Goal: Task Accomplishment & Management: Manage account settings

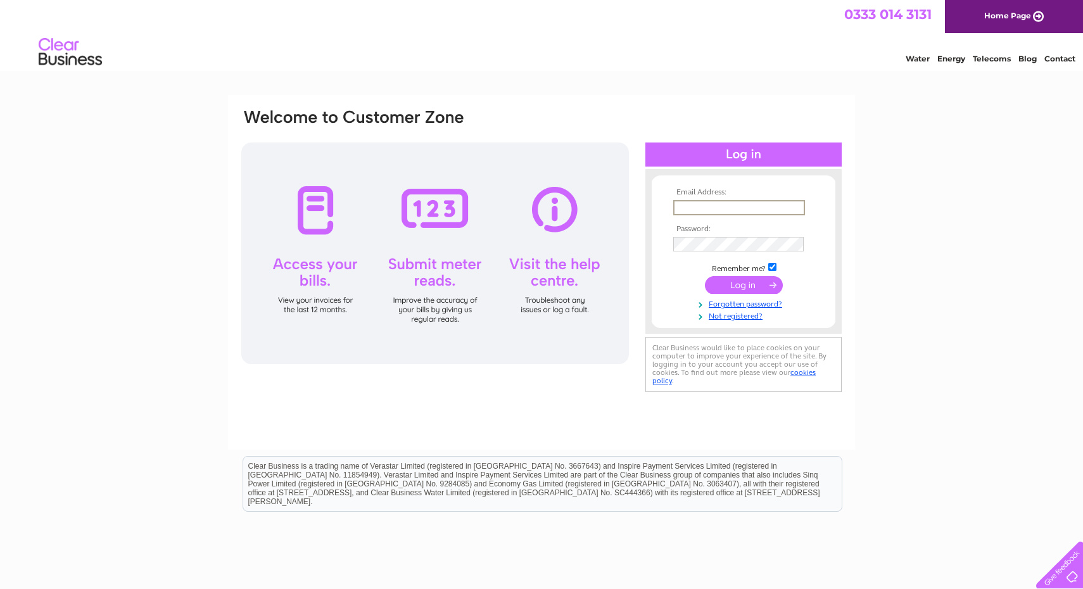
type input "[EMAIL_ADDRESS][DOMAIN_NAME]"
click at [748, 284] on input "submit" at bounding box center [744, 284] width 78 height 18
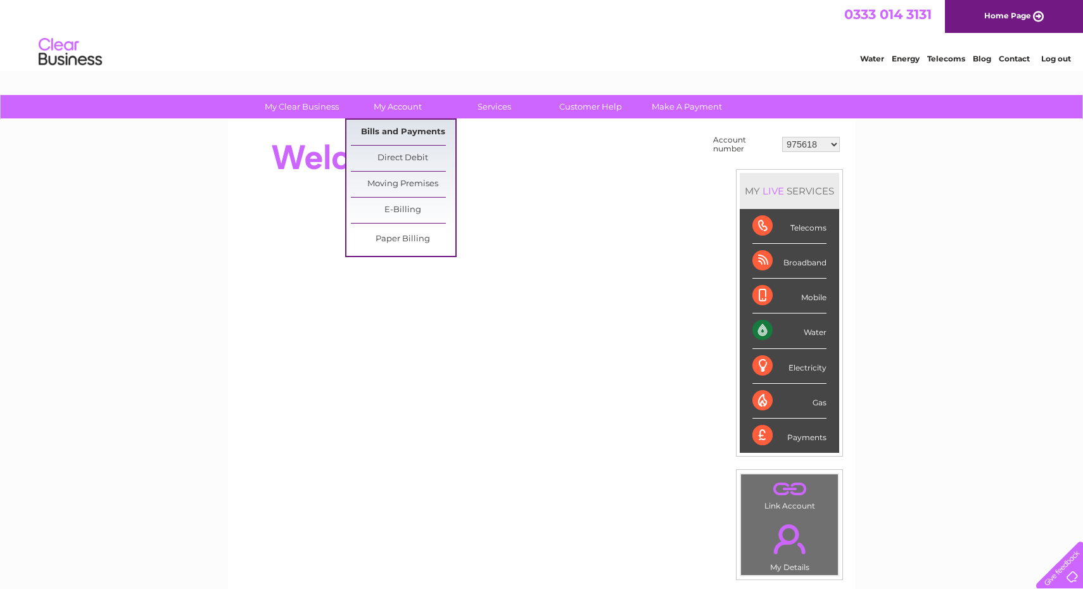
click at [383, 129] on link "Bills and Payments" at bounding box center [403, 132] width 104 height 25
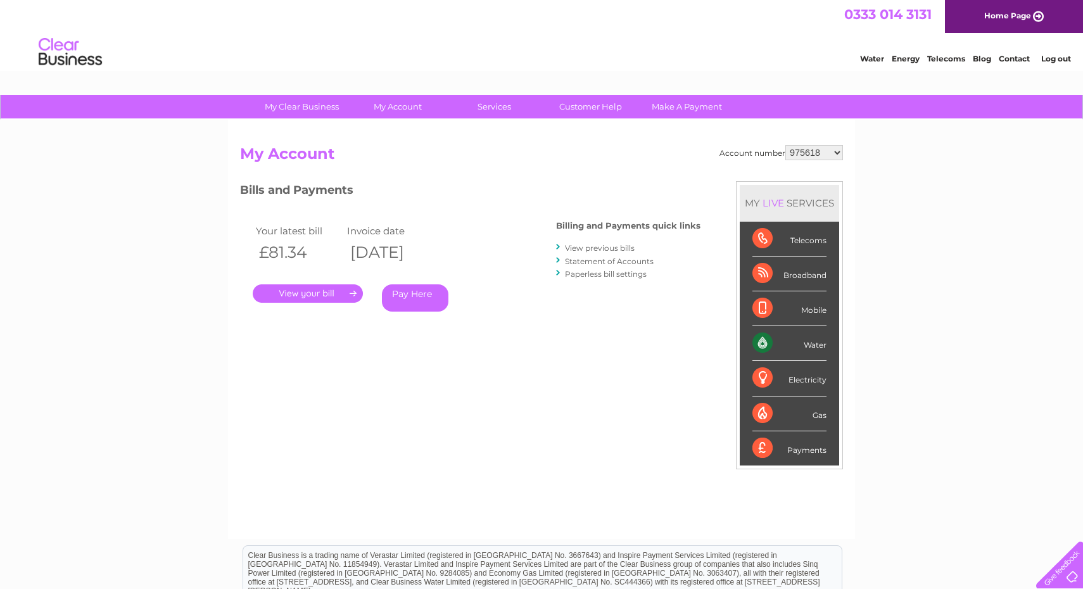
click at [304, 292] on link "." at bounding box center [308, 293] width 110 height 18
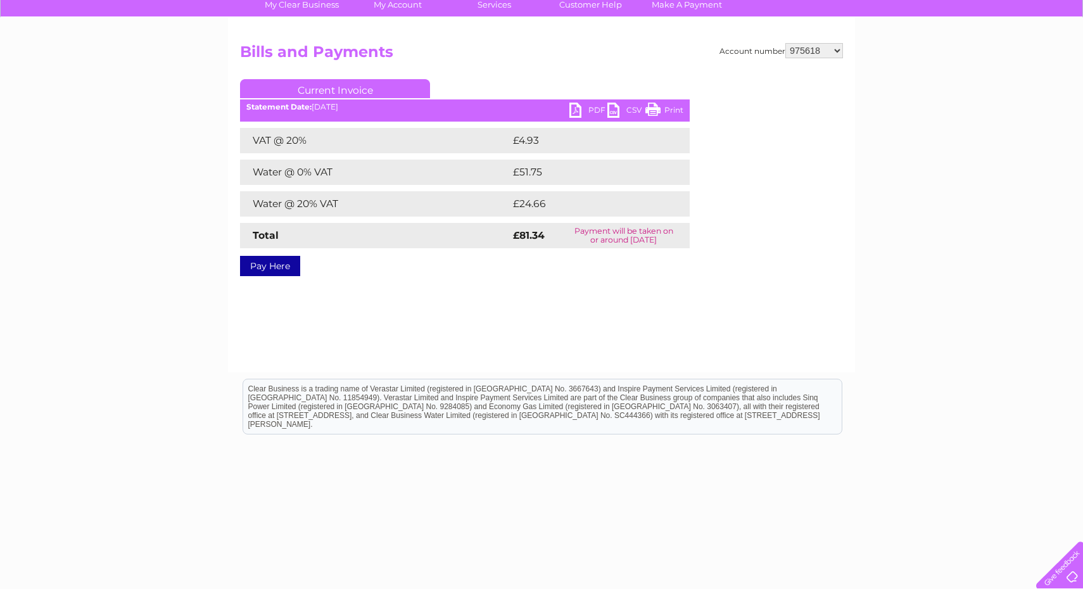
scroll to position [84, 0]
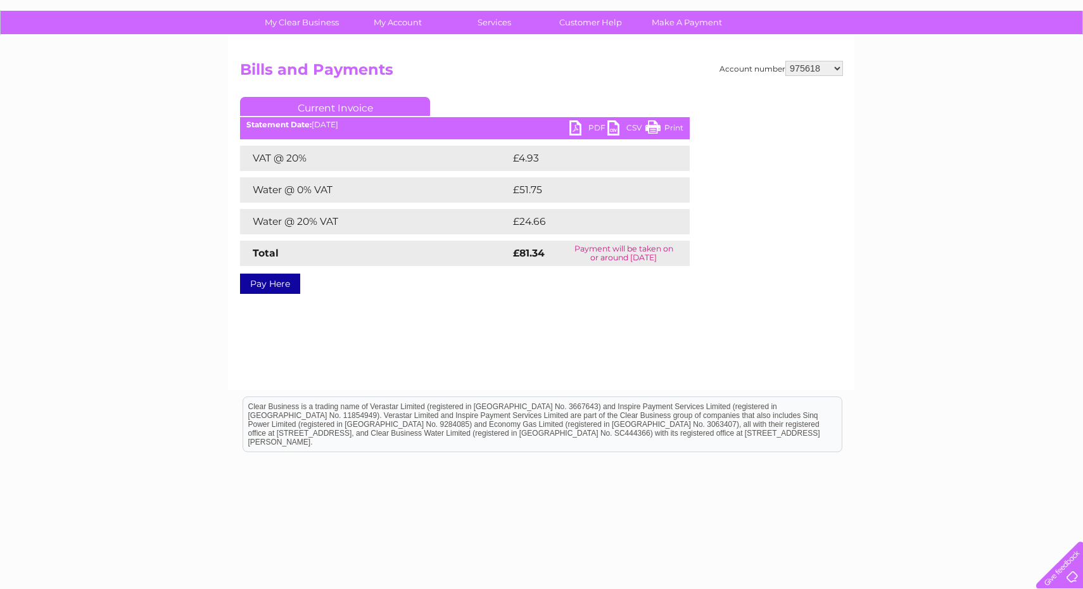
click at [577, 125] on link "PDF" at bounding box center [588, 129] width 38 height 18
click at [575, 129] on link "PDF" at bounding box center [588, 129] width 38 height 18
